Goal: Register for event/course

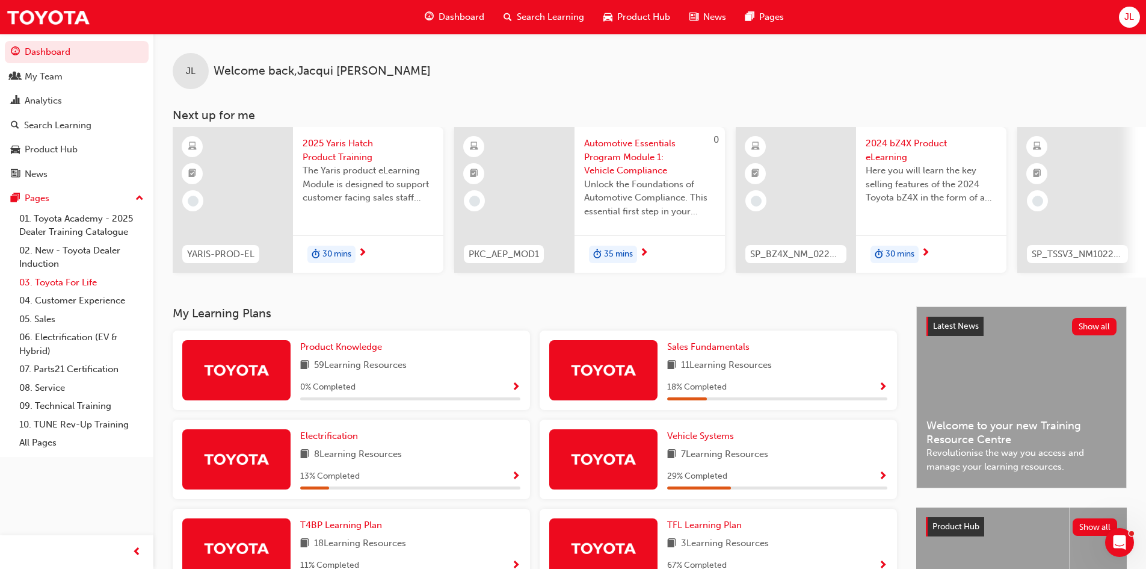
click at [68, 281] on link "03. Toyota For Life" at bounding box center [81, 282] width 134 height 19
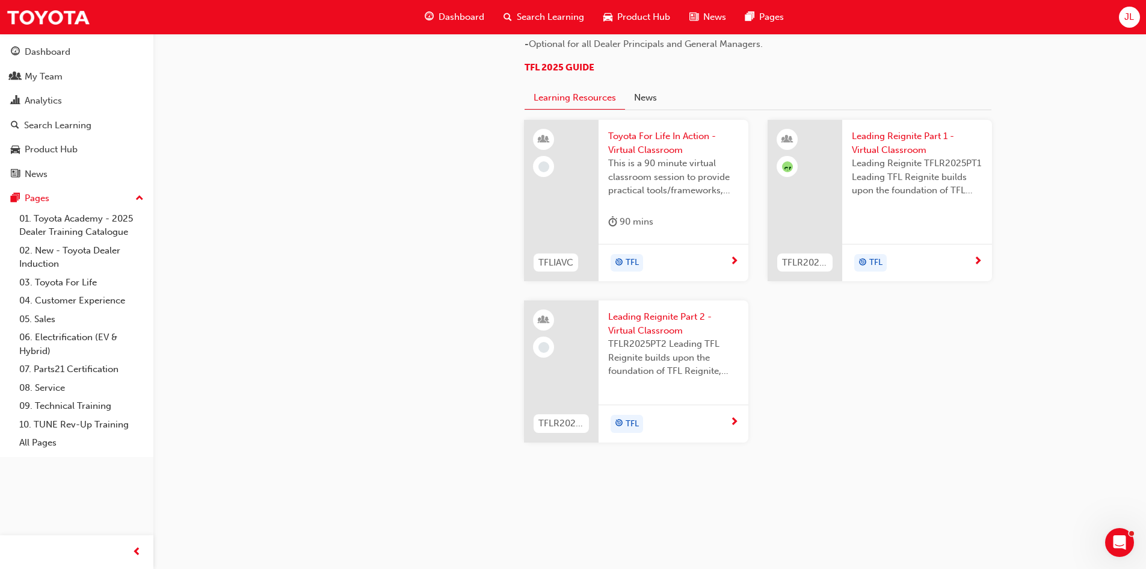
scroll to position [1204, 0]
click at [649, 156] on span "Toyota For Life In Action - Virtual Classroom" at bounding box center [673, 142] width 131 height 27
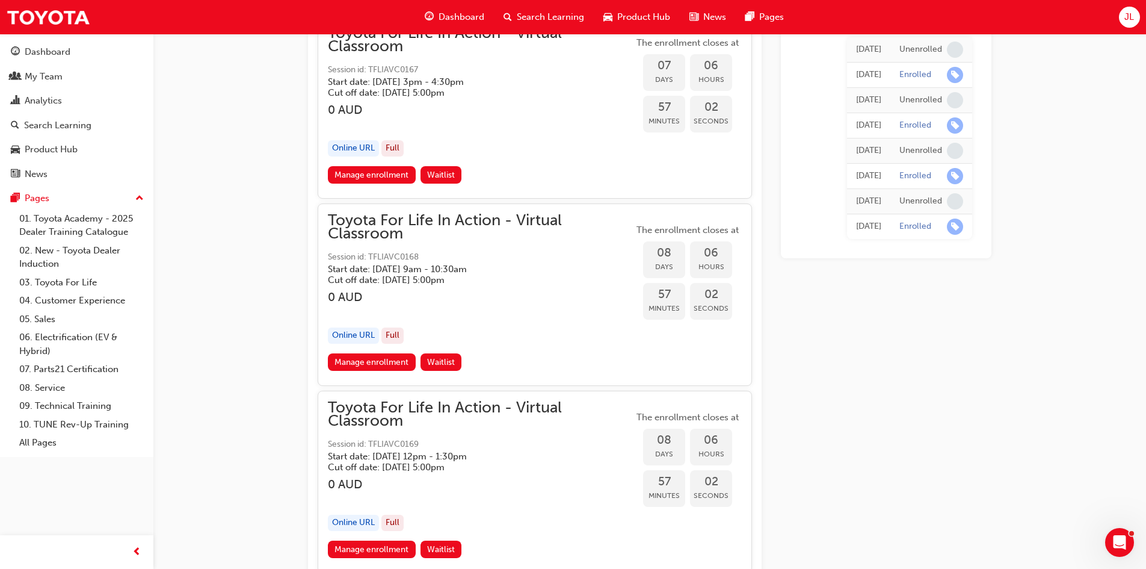
scroll to position [3611, 0]
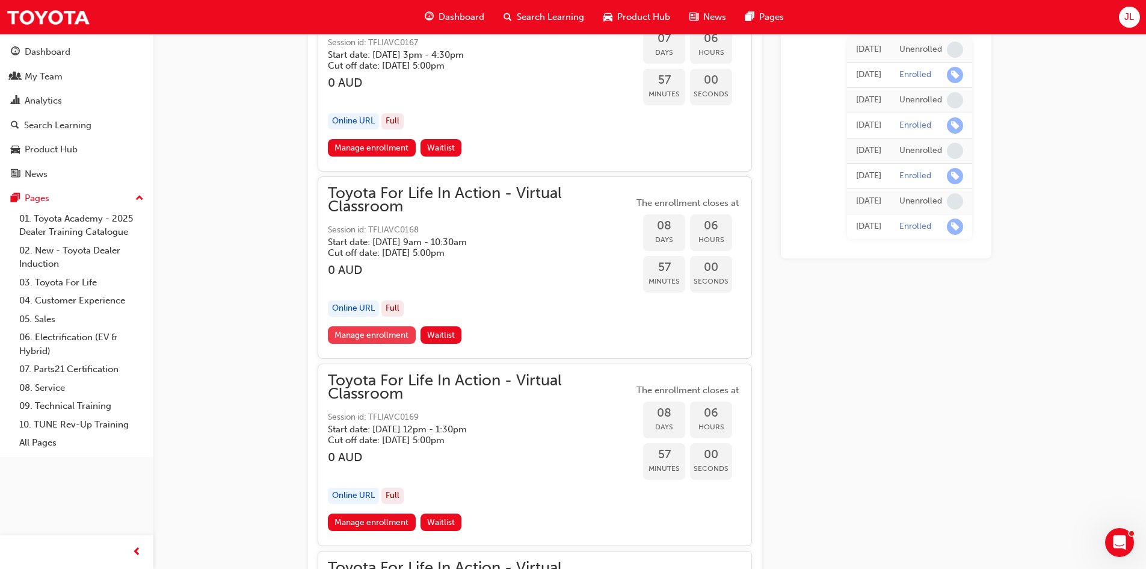
click at [360, 336] on link "Manage enrollment" at bounding box center [372, 334] width 88 height 17
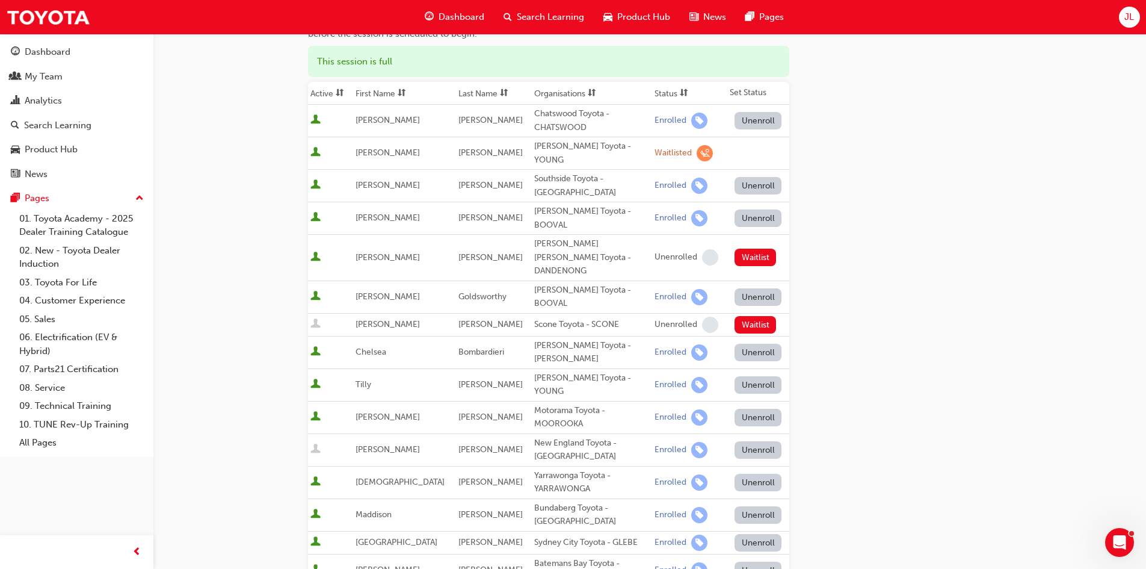
scroll to position [120, 0]
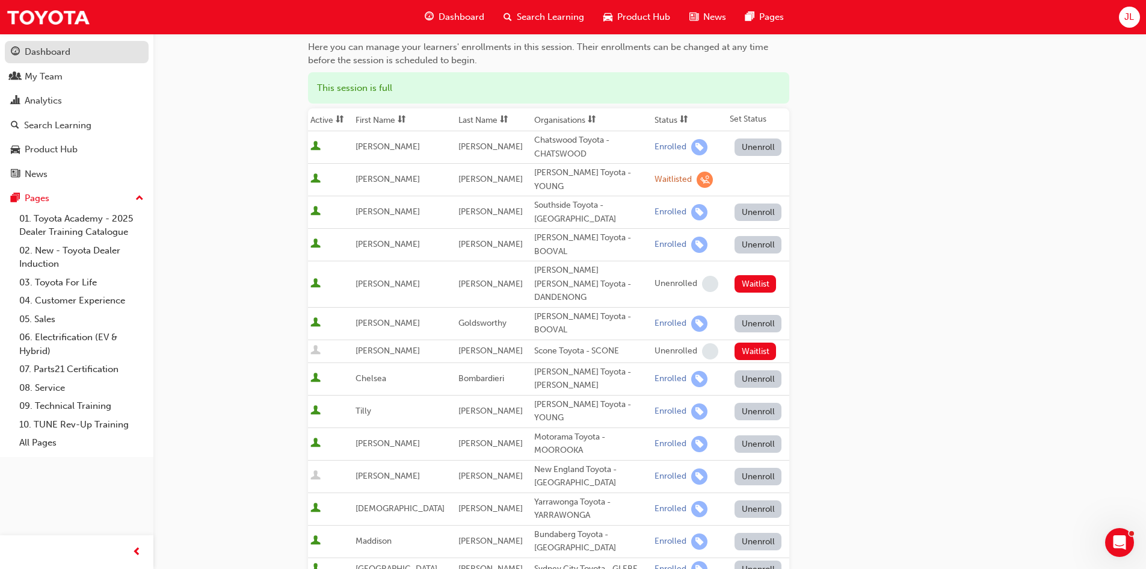
click at [35, 56] on div "Dashboard" at bounding box center [48, 52] width 46 height 14
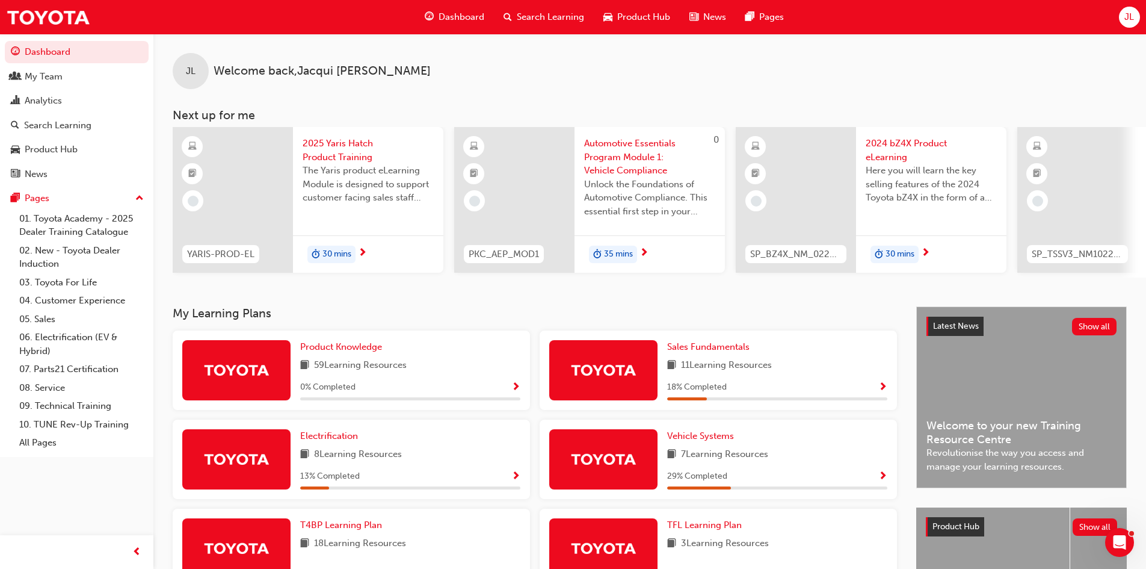
click at [540, 17] on span "Search Learning" at bounding box center [550, 17] width 67 height 14
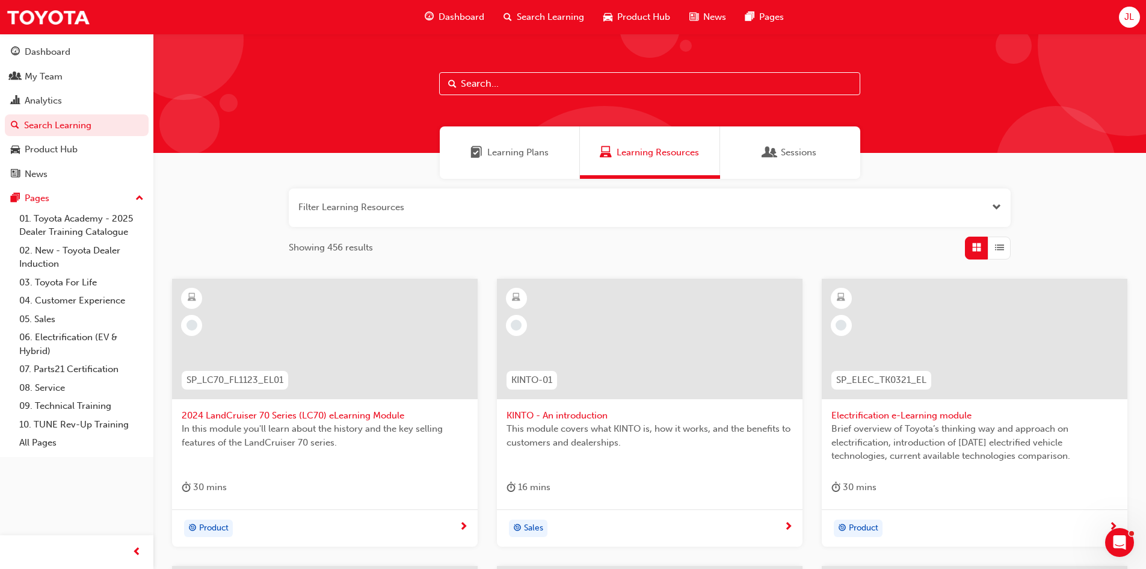
click at [795, 153] on span "Sessions" at bounding box center [799, 153] width 36 height 14
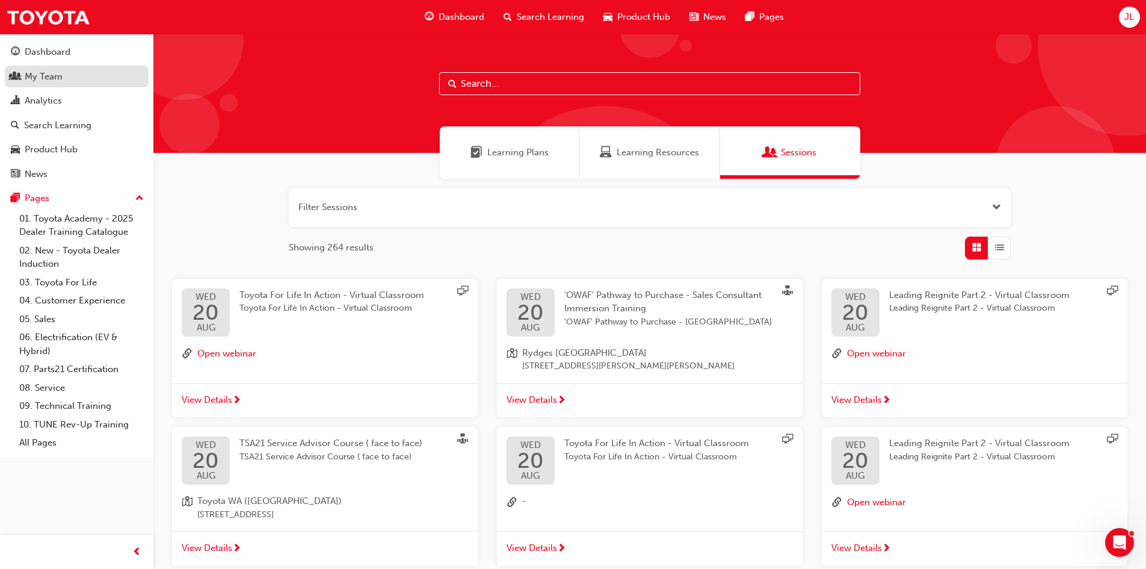
click at [76, 76] on div "My Team" at bounding box center [77, 76] width 132 height 15
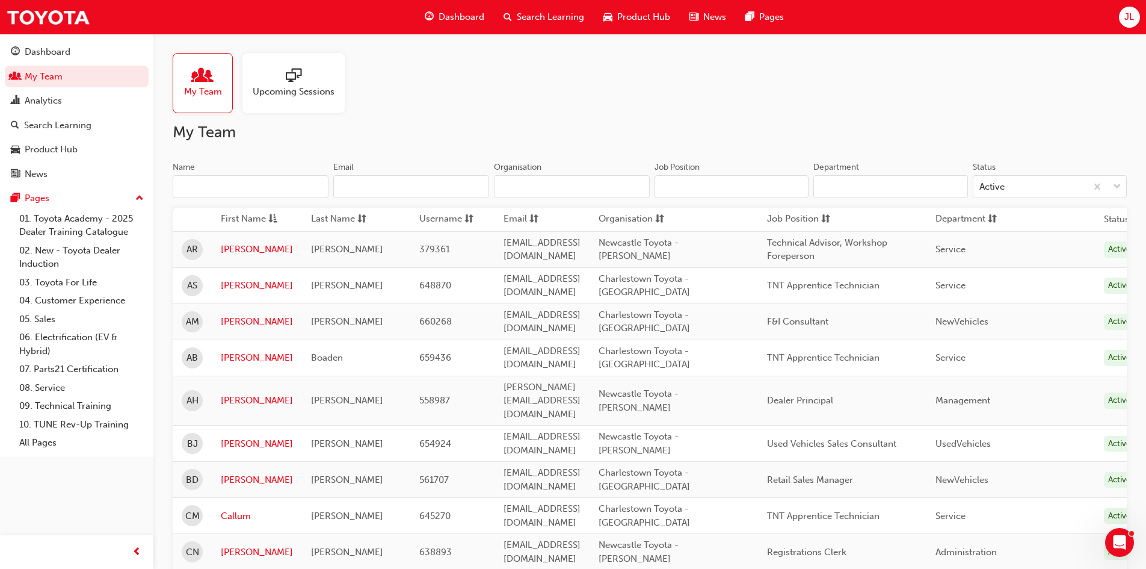
click at [288, 75] on span "sessionType_ONLINE_URL-icon" at bounding box center [294, 76] width 16 height 17
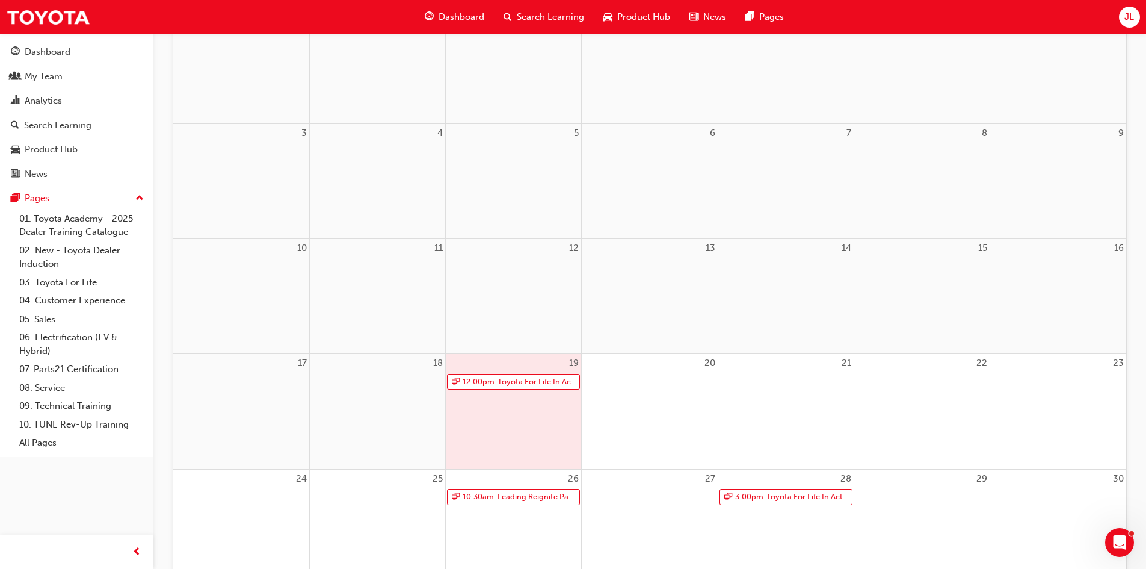
scroll to position [259, 0]
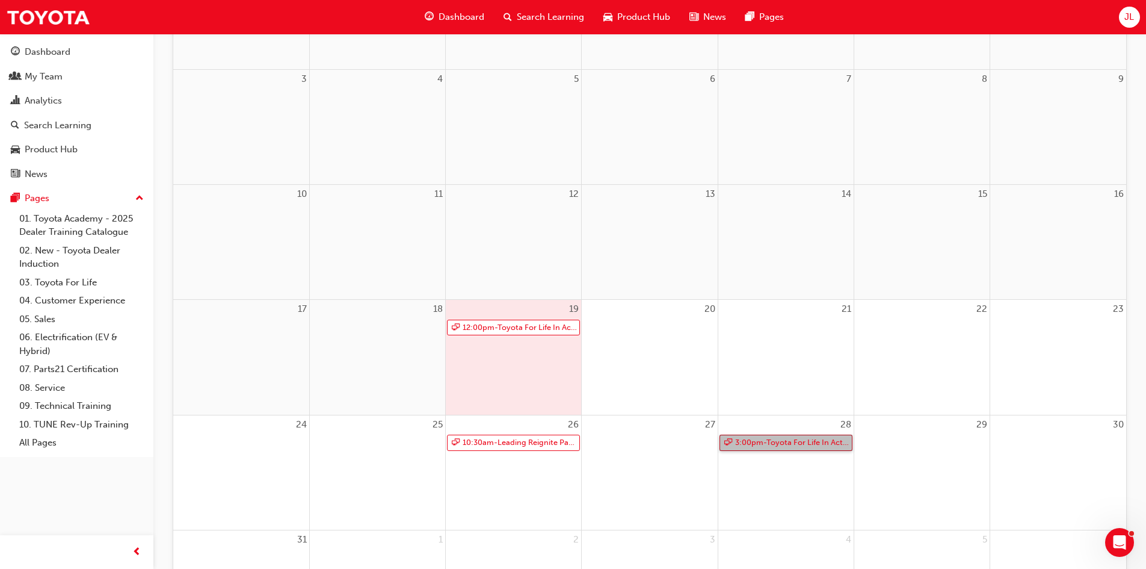
click at [785, 439] on link "3:00pm - Toyota For Life In Action - Virtual Classroom" at bounding box center [786, 443] width 133 height 16
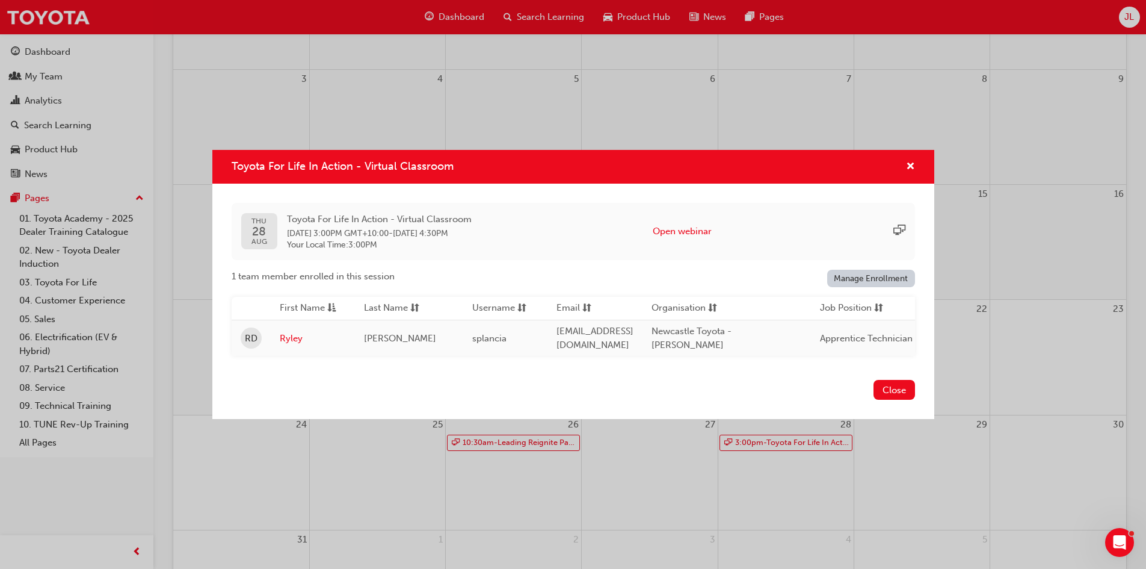
click at [917, 158] on div "Toyota For Life In Action - Virtual Classroom" at bounding box center [573, 167] width 722 height 34
click at [911, 168] on span "cross-icon" at bounding box center [910, 167] width 9 height 11
